Goal: Information Seeking & Learning: Learn about a topic

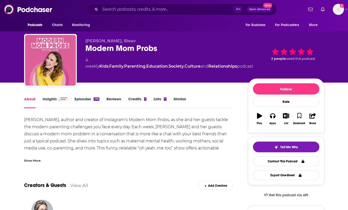
click at [55, 98] on link "Insights" at bounding box center [55, 102] width 25 height 12
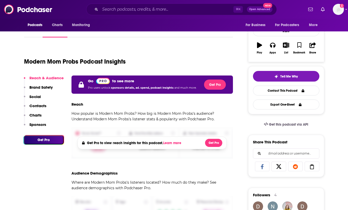
scroll to position [4, 0]
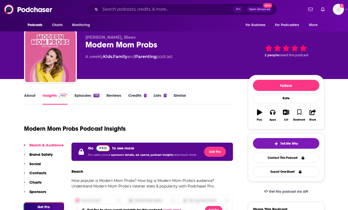
click at [28, 94] on link "About" at bounding box center [29, 99] width 11 height 12
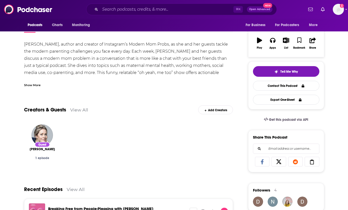
scroll to position [83, 0]
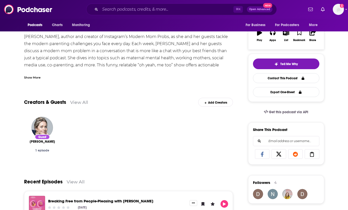
drag, startPoint x: 31, startPoint y: 76, endPoint x: 44, endPoint y: 76, distance: 13.7
click at [31, 76] on div "Show More" at bounding box center [32, 77] width 16 height 5
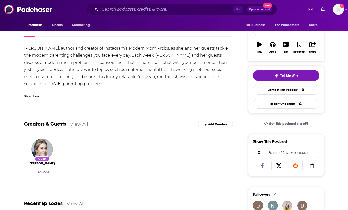
scroll to position [0, 0]
